Goal: Task Accomplishment & Management: Manage account settings

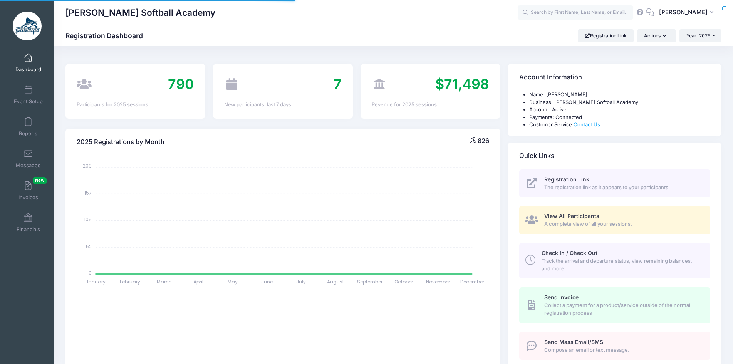
select select
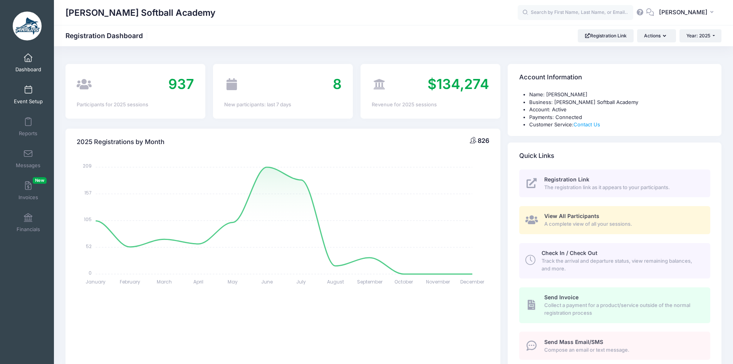
click at [32, 94] on link "Event Setup" at bounding box center [28, 94] width 37 height 27
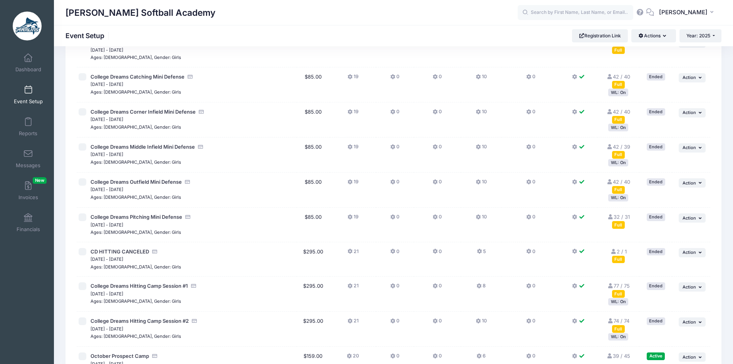
scroll to position [846, 0]
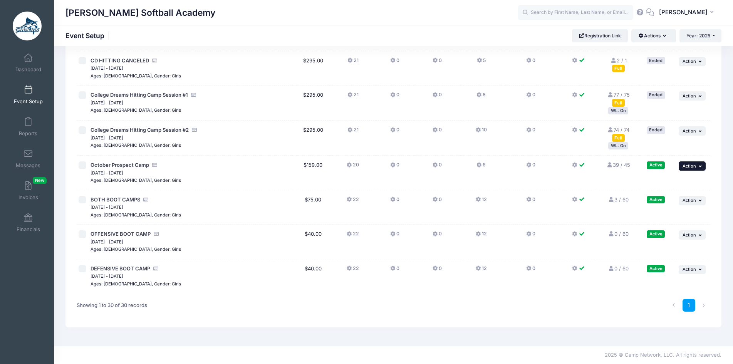
click at [702, 167] on icon "button" at bounding box center [701, 166] width 5 height 4
click at [683, 199] on link "Edit Session" at bounding box center [667, 197] width 70 height 15
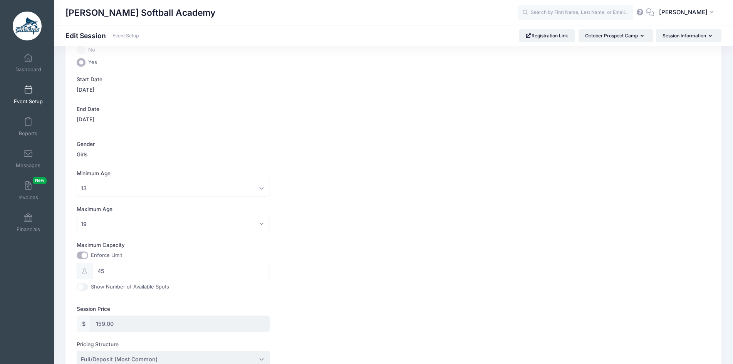
scroll to position [154, 0]
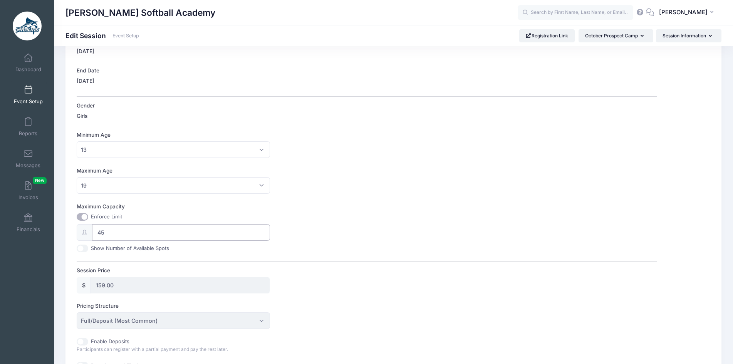
drag, startPoint x: 116, startPoint y: 233, endPoint x: 87, endPoint y: 233, distance: 29.7
click at [87, 233] on div "45" at bounding box center [173, 232] width 193 height 17
type input "39"
click at [391, 242] on div "Maximum Capacity Enforce Limit 39 Show Number of Available Spots" at bounding box center [367, 228] width 580 height 50
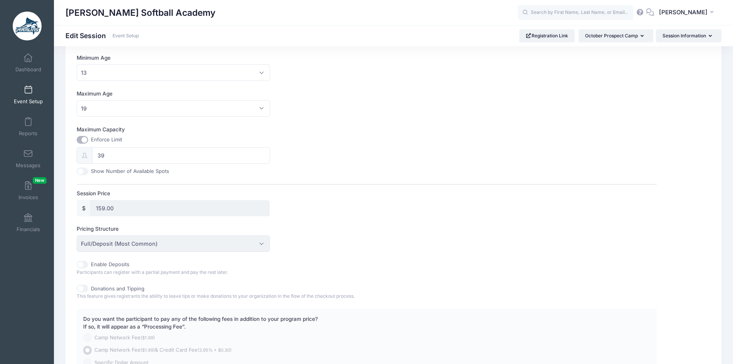
scroll to position [313, 0]
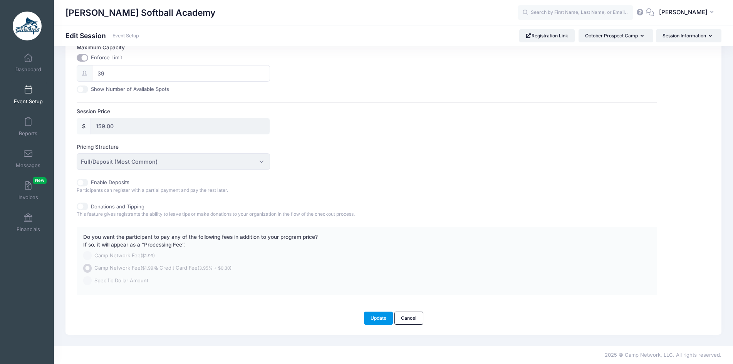
click at [373, 316] on button "Update" at bounding box center [378, 318] width 29 height 13
click at [377, 315] on button "Update" at bounding box center [378, 318] width 29 height 13
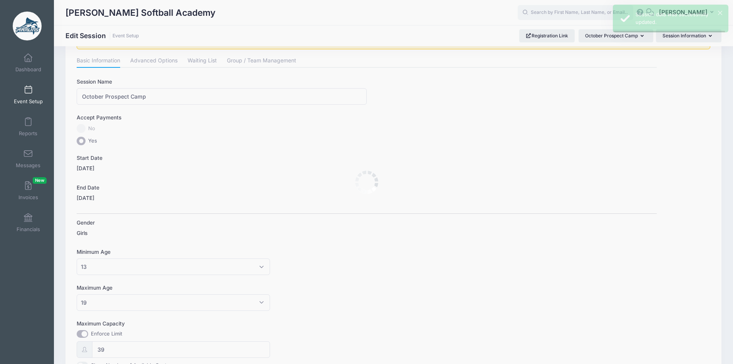
scroll to position [0, 0]
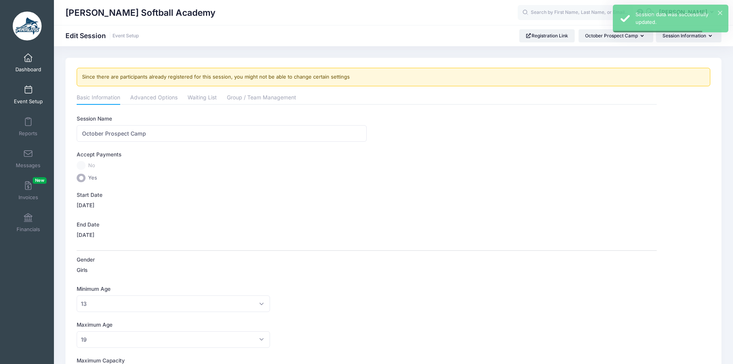
click at [28, 58] on span at bounding box center [28, 58] width 0 height 8
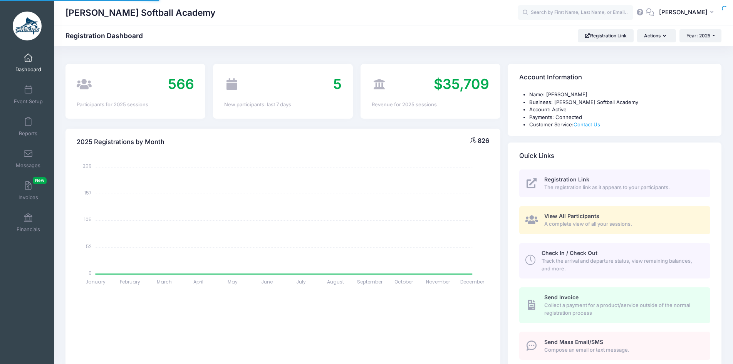
select select
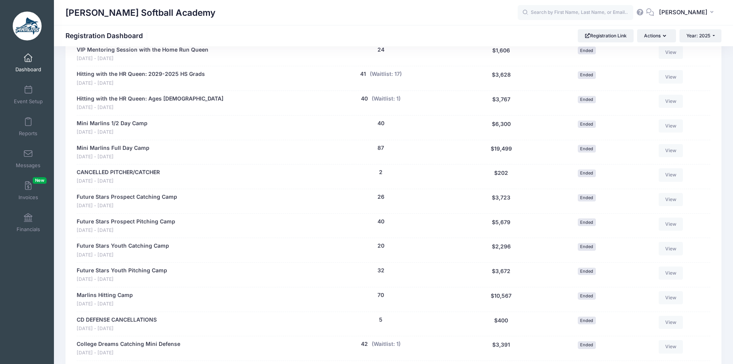
scroll to position [231, 0]
